Goal: Navigation & Orientation: Find specific page/section

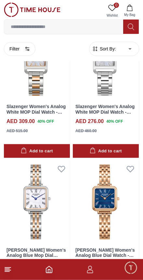
scroll to position [635, 0]
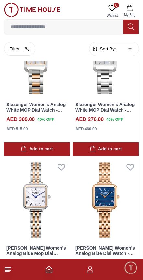
click at [112, 3] on link "0 Wishlist" at bounding box center [112, 11] width 16 height 17
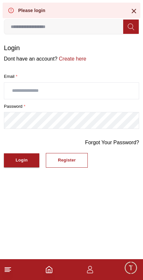
click at [139, 7] on div "Please login" at bounding box center [72, 11] width 138 height 16
click at [137, 6] on div "Please login" at bounding box center [72, 11] width 138 height 16
click at [137, 13] on icon at bounding box center [134, 11] width 8 height 8
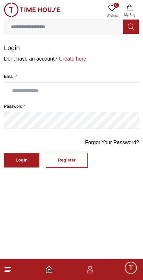
click at [137, 13] on span "My Bag" at bounding box center [130, 14] width 16 height 5
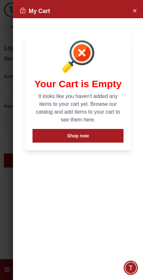
click at [133, 10] on icon "Close Account" at bounding box center [134, 11] width 5 height 8
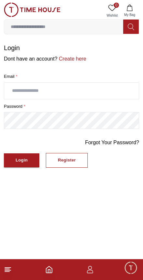
click at [9, 272] on icon at bounding box center [8, 269] width 8 height 8
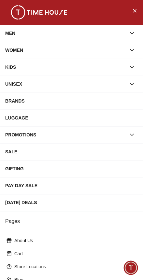
click at [26, 240] on p "About Us" at bounding box center [74, 240] width 120 height 7
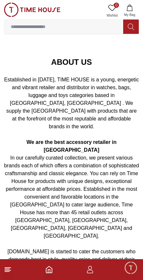
click at [53, 263] on footer at bounding box center [71, 269] width 143 height 21
click at [48, 272] on polyline "Home" at bounding box center [49, 270] width 2 height 3
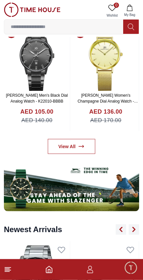
scroll to position [310, 0]
